Goal: Navigation & Orientation: Find specific page/section

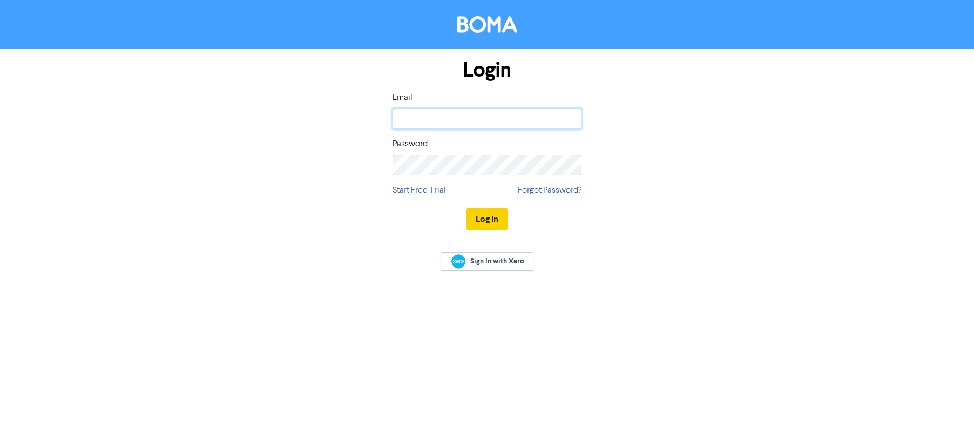
type input "[PERSON_NAME][EMAIL_ADDRESS][DOMAIN_NAME]"
click at [474, 216] on button "Log In" at bounding box center [487, 219] width 41 height 23
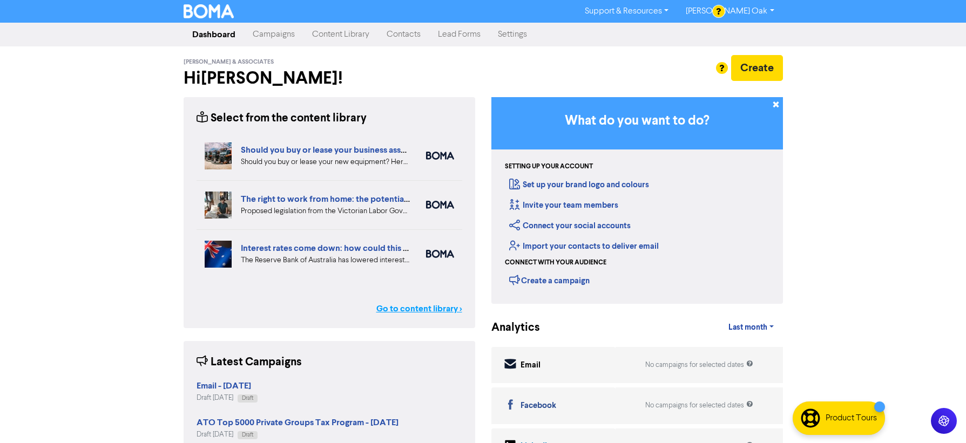
click at [406, 308] on link "Go to content library >" at bounding box center [420, 308] width 86 height 13
